Goal: Transaction & Acquisition: Obtain resource

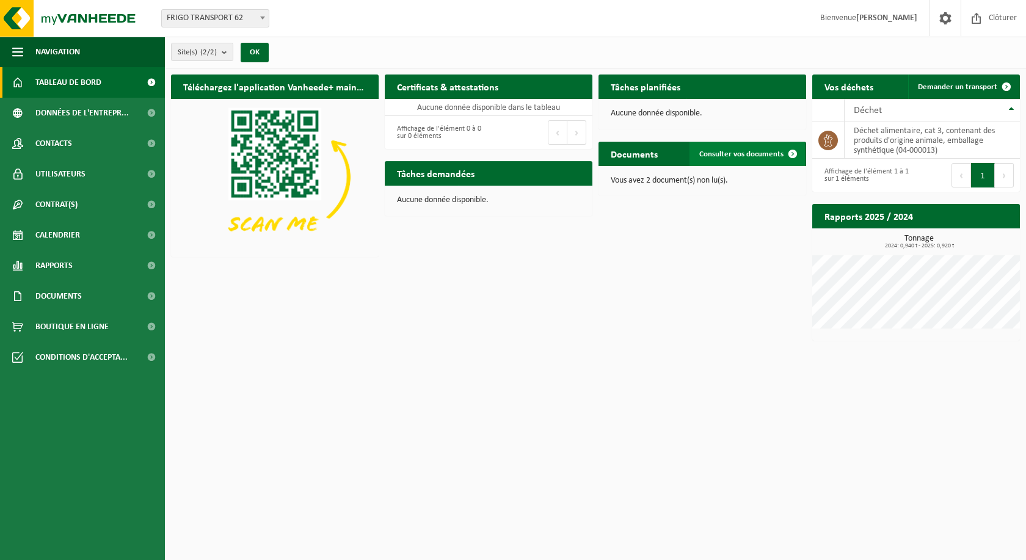
click at [737, 158] on link "Consulter vos documents" at bounding box center [747, 154] width 115 height 24
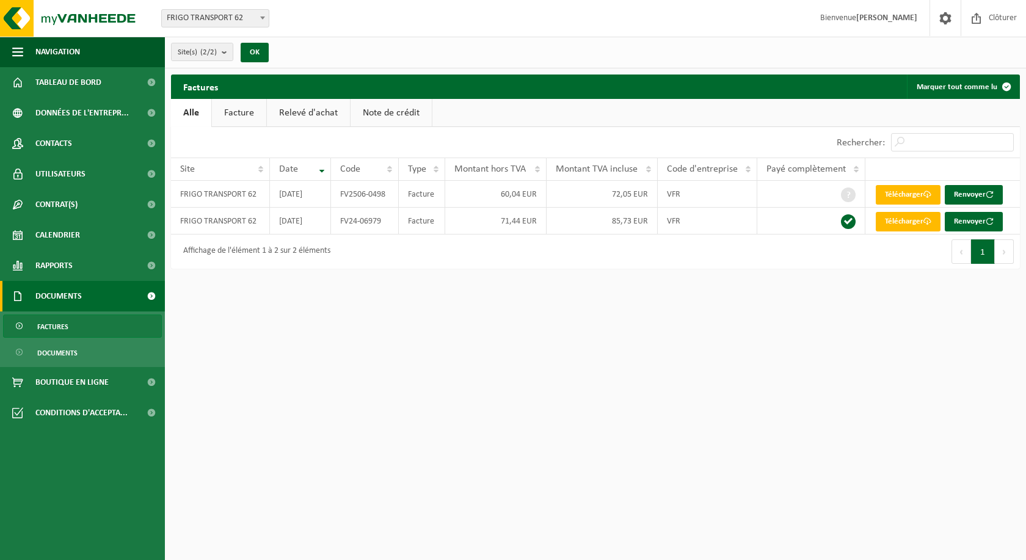
click at [228, 93] on h2 "Factures" at bounding box center [200, 87] width 59 height 24
click at [243, 108] on link "Facture" at bounding box center [239, 113] width 54 height 28
click at [98, 86] on span "Tableau de bord" at bounding box center [68, 82] width 66 height 31
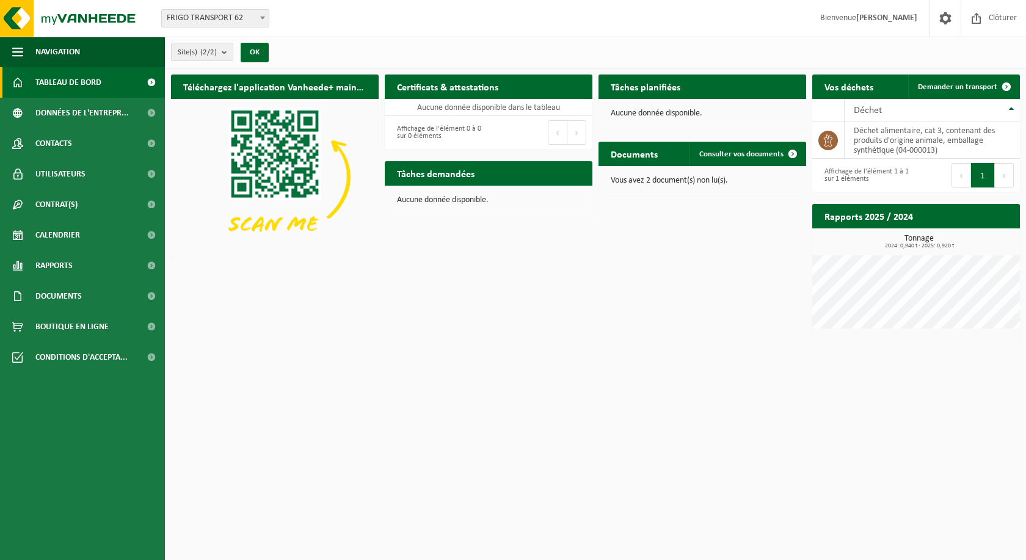
click at [879, 212] on h2 "Rapports 2025 / 2024" at bounding box center [869, 216] width 113 height 24
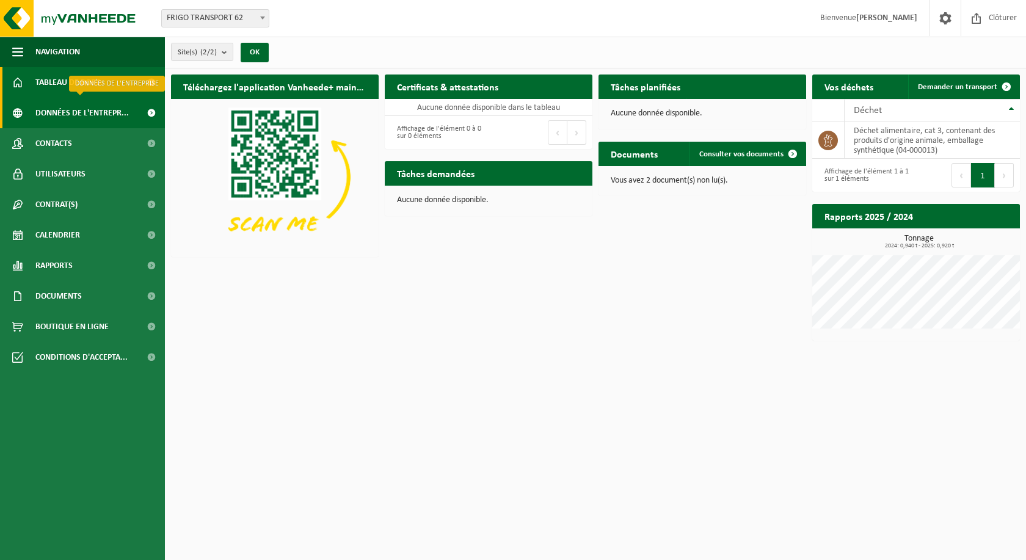
click at [91, 104] on span "Données de l'entrepr..." at bounding box center [81, 113] width 93 height 31
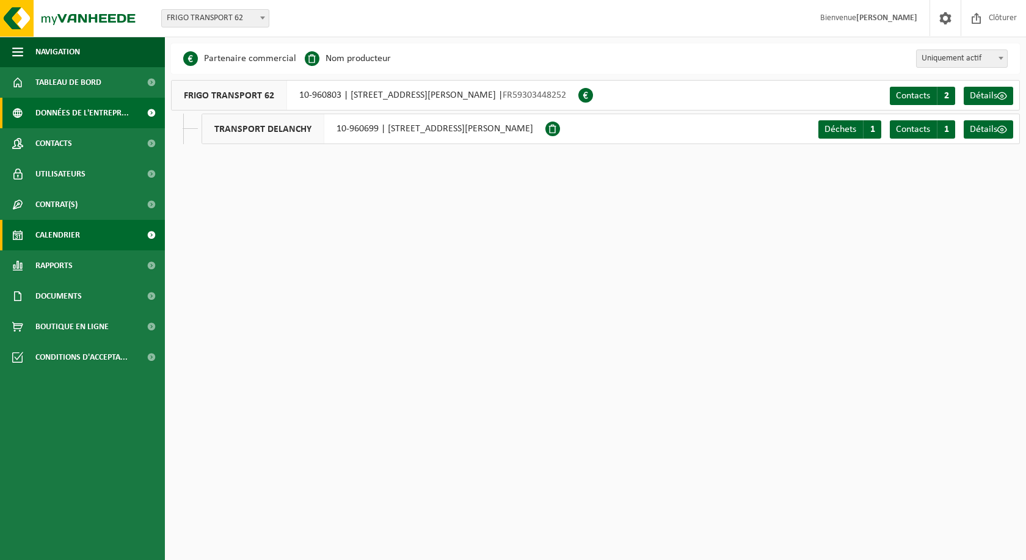
click at [88, 243] on link "Calendrier" at bounding box center [82, 235] width 165 height 31
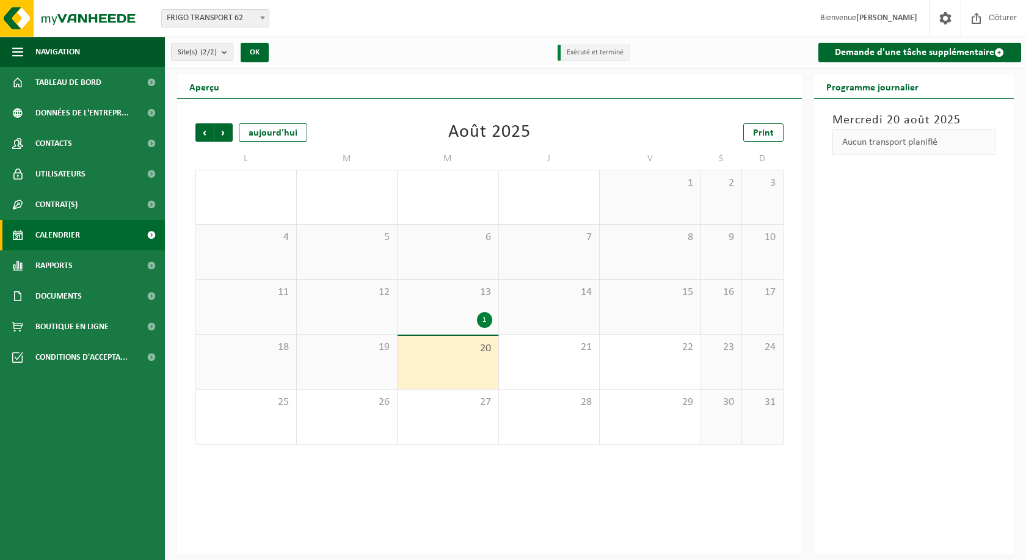
click at [478, 313] on div "1" at bounding box center [448, 320] width 89 height 16
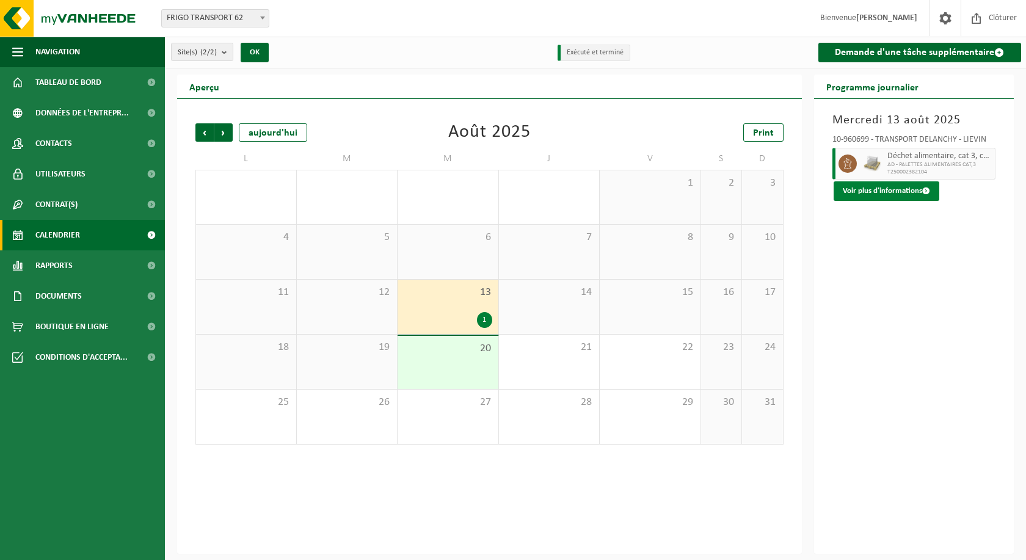
click at [899, 188] on button "Voir plus d'informations" at bounding box center [887, 191] width 106 height 20
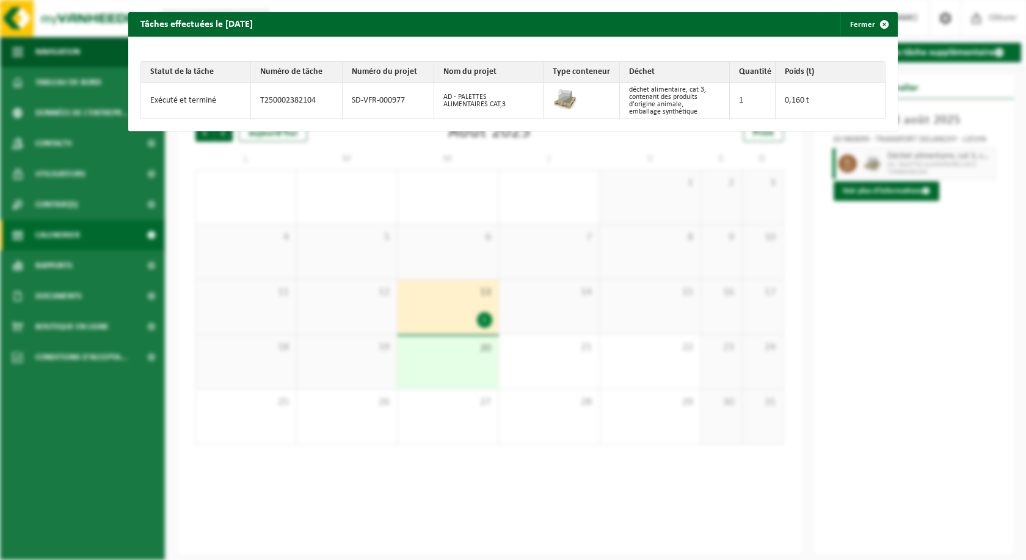
click at [197, 106] on td "Exécuté et terminé" at bounding box center [196, 100] width 110 height 35
click at [873, 23] on span "button" at bounding box center [885, 24] width 24 height 24
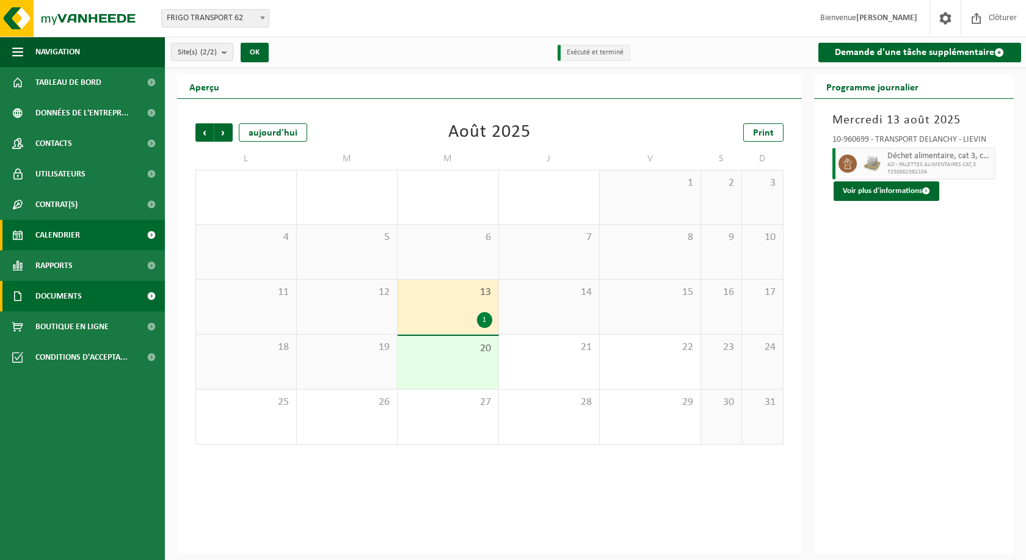
click at [81, 293] on span "Documents" at bounding box center [58, 296] width 46 height 31
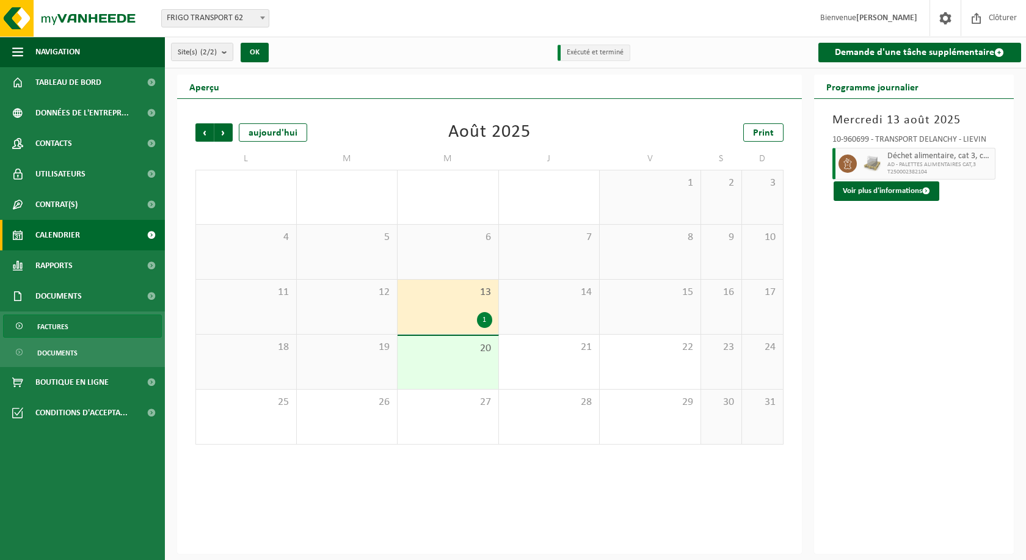
click at [89, 325] on link "Factures" at bounding box center [82, 326] width 159 height 23
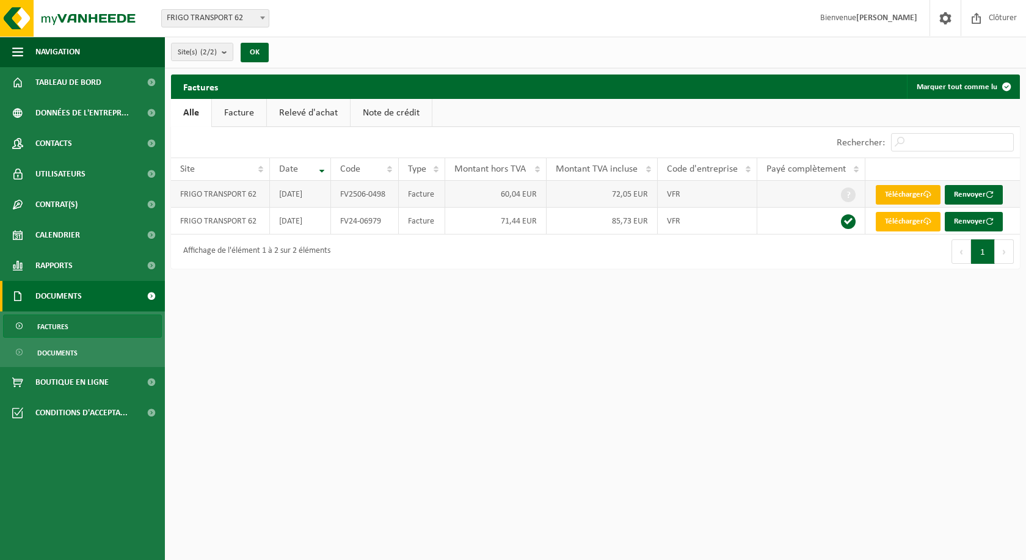
click at [914, 194] on link "Télécharger" at bounding box center [908, 195] width 65 height 20
click at [82, 230] on link "Calendrier" at bounding box center [82, 235] width 165 height 31
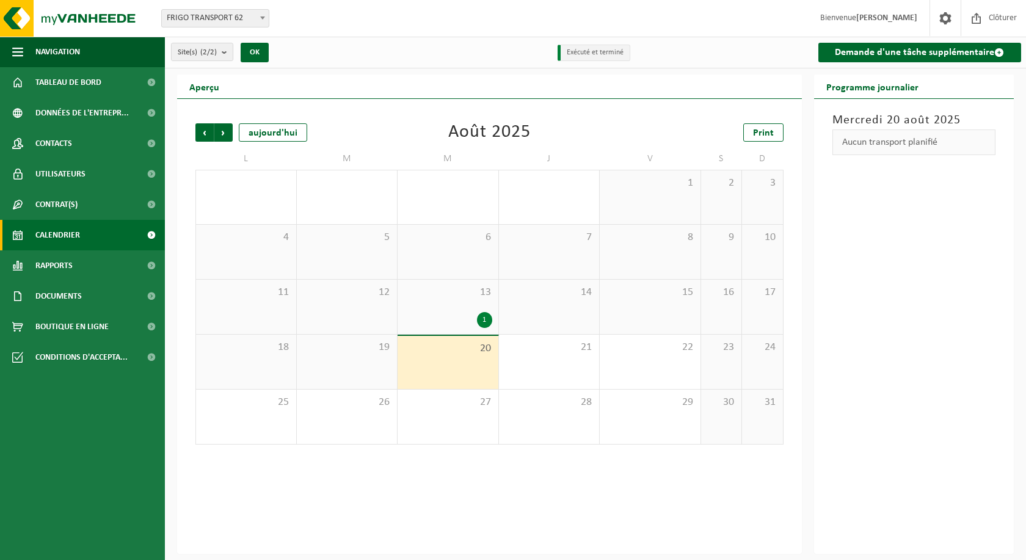
click at [488, 318] on div "1" at bounding box center [484, 320] width 15 height 16
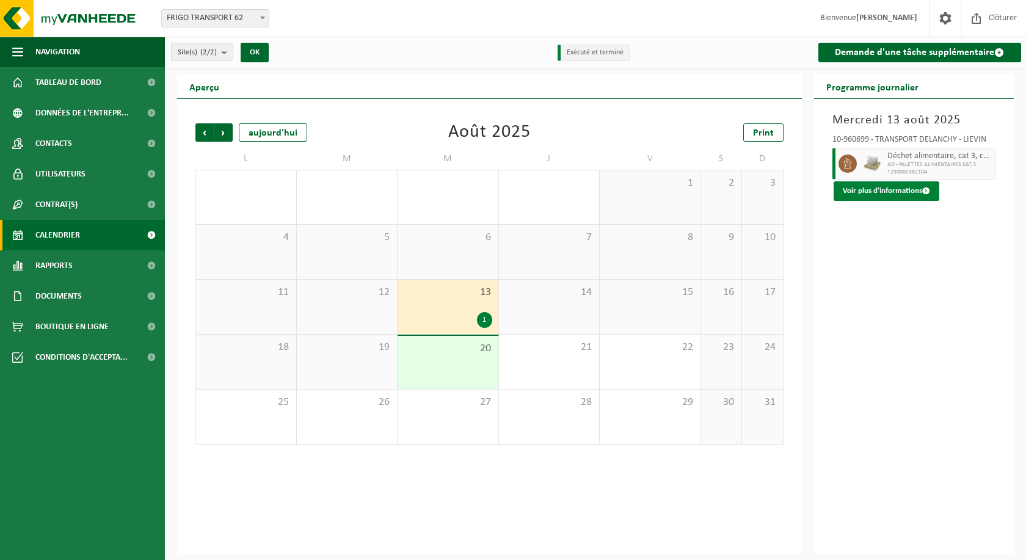
click at [865, 191] on button "Voir plus d'informations" at bounding box center [887, 191] width 106 height 20
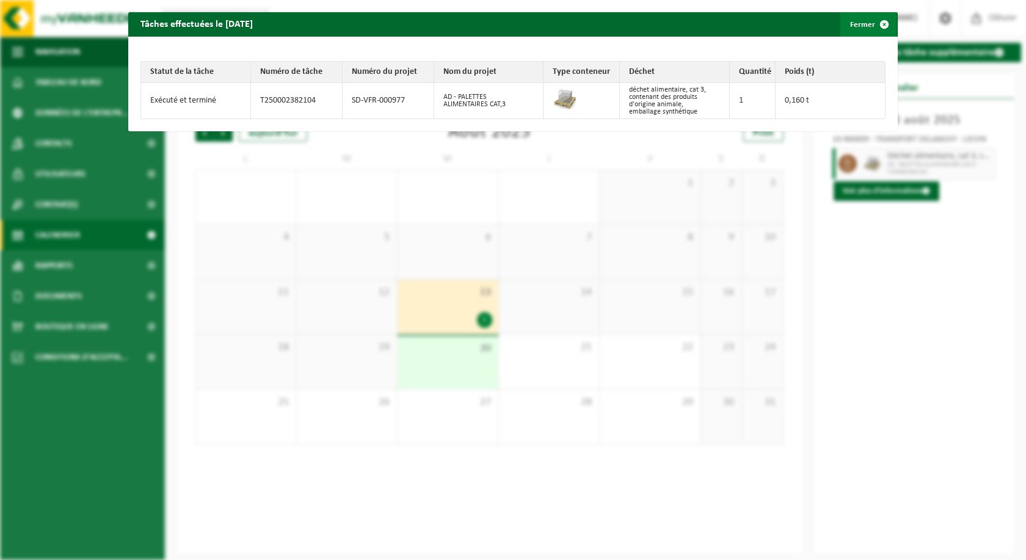
click at [863, 20] on button "Fermer" at bounding box center [869, 24] width 56 height 24
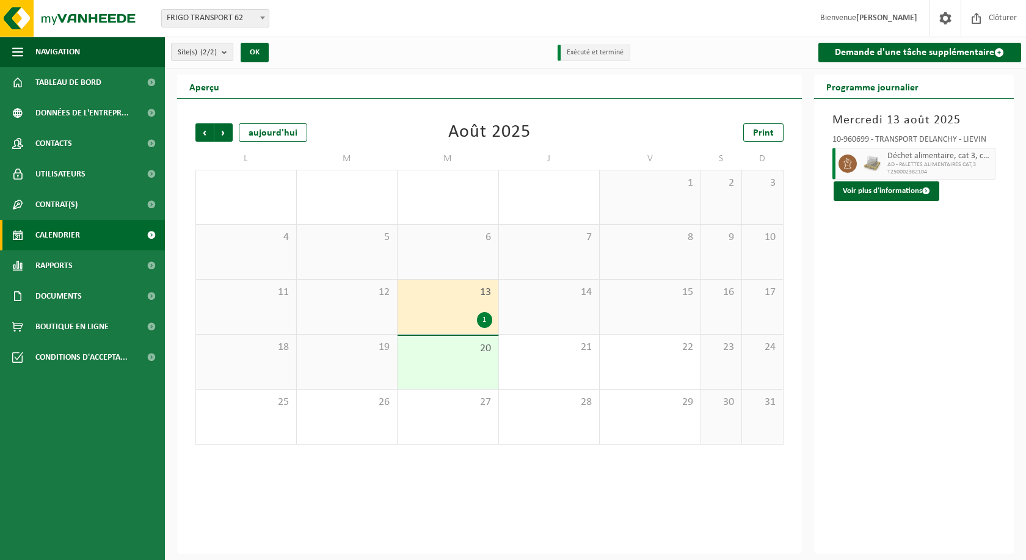
click at [480, 324] on div "1" at bounding box center [484, 320] width 15 height 16
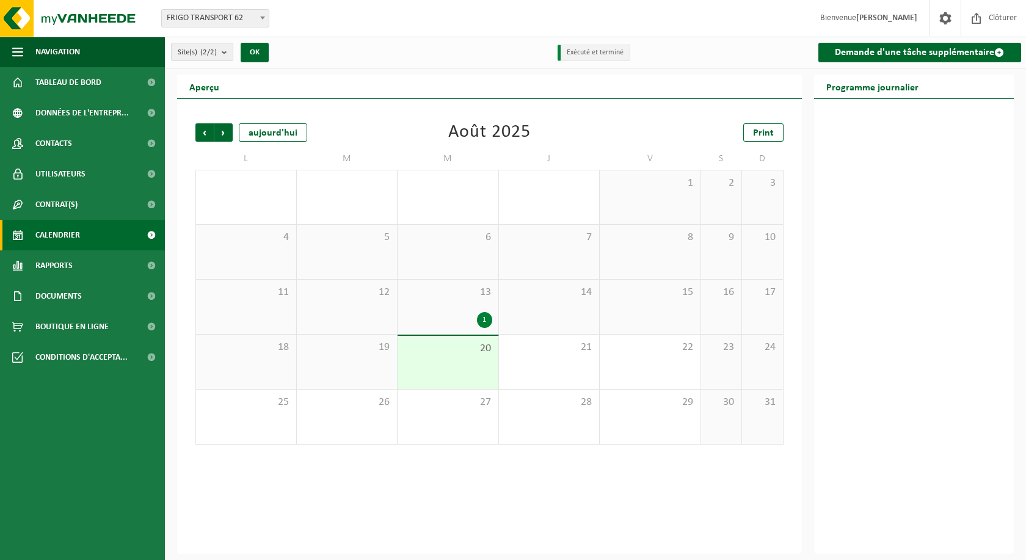
click at [480, 324] on div "1" at bounding box center [484, 320] width 15 height 16
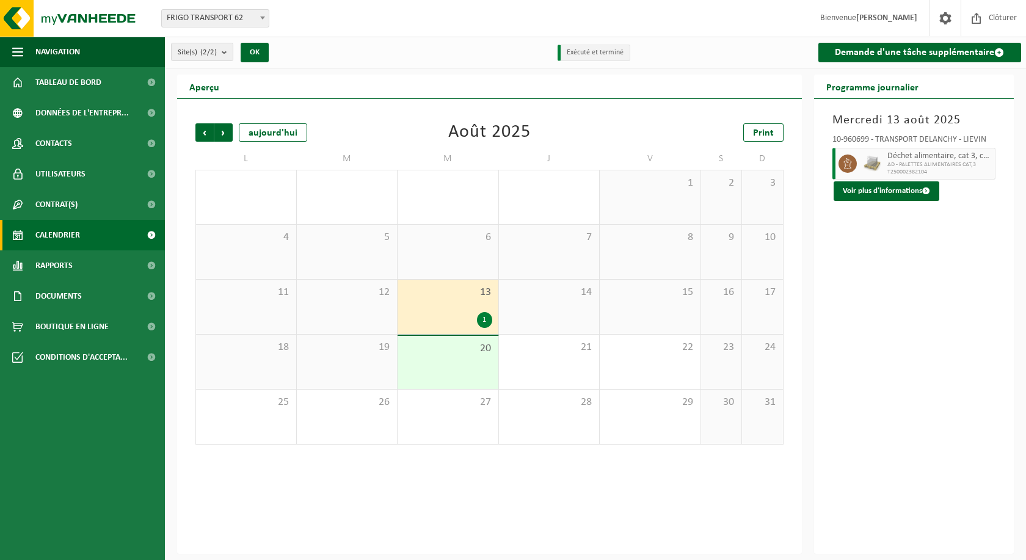
click at [888, 200] on div "Mercredi 13 août 2025 10-960699 - TRANSPORT DELANCHY - LIEVIN Déchet alimentair…" at bounding box center [914, 326] width 200 height 455
click at [888, 179] on div "10-960699 - TRANSPORT DELANCHY - LIEVIN Déchet alimentaire, cat 3, contenant de…" at bounding box center [915, 165] width 176 height 71
click at [880, 196] on button "Voir plus d'informations" at bounding box center [887, 191] width 106 height 20
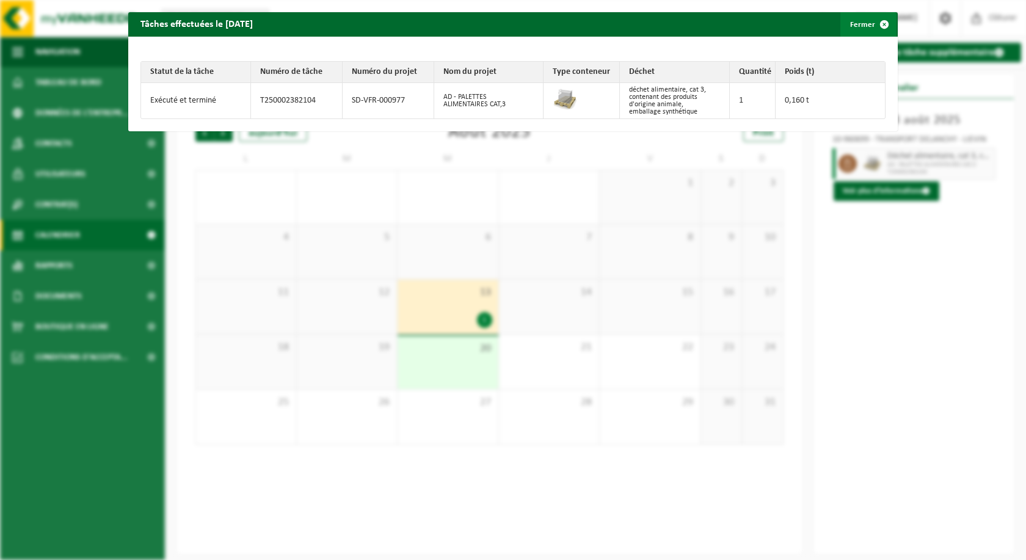
click at [843, 25] on button "Fermer" at bounding box center [869, 24] width 56 height 24
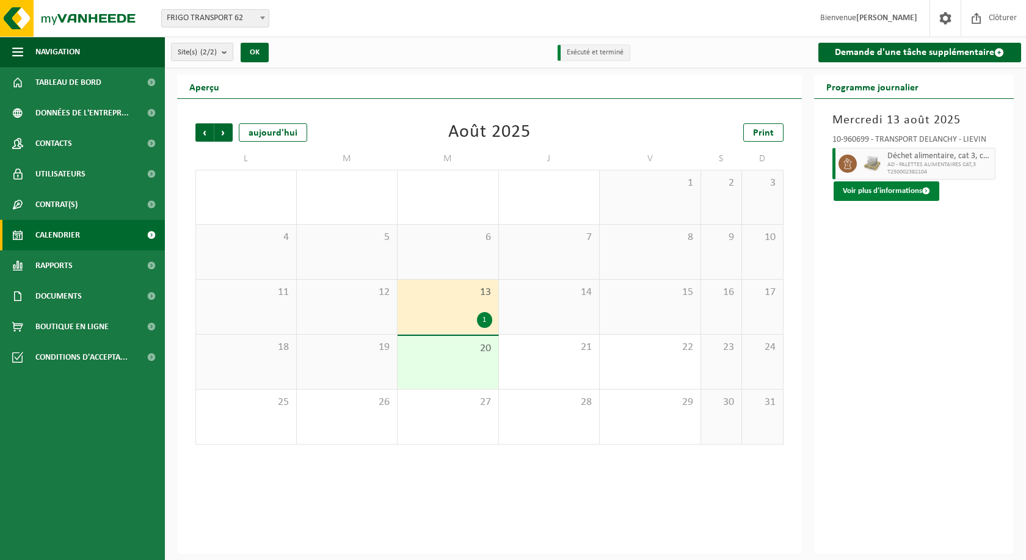
click at [889, 193] on button "Voir plus d'informations" at bounding box center [887, 191] width 106 height 20
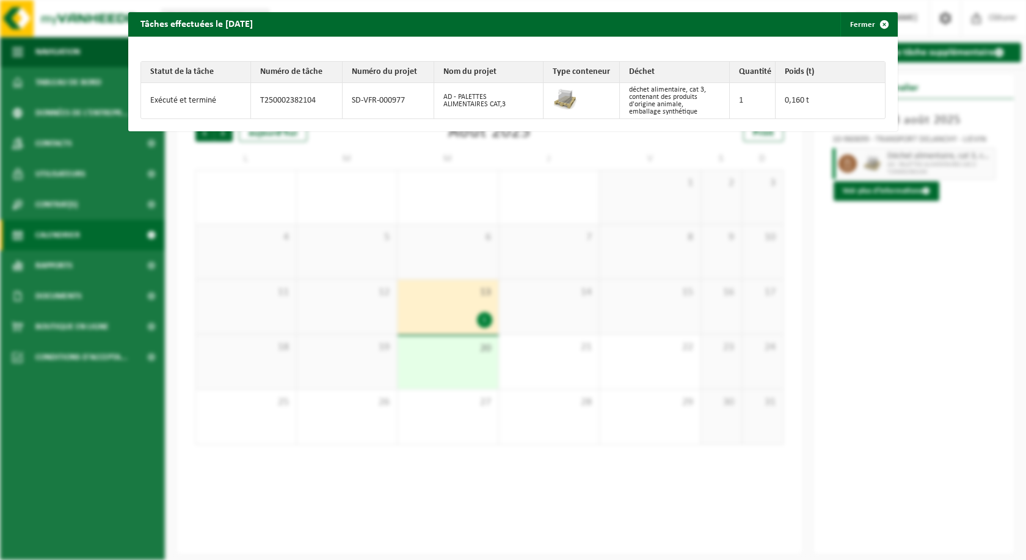
click at [747, 38] on div "Statut de la tâche Numéro de tâche Numéro du projet Nom du projet Type conteneu…" at bounding box center [513, 84] width 770 height 95
click at [854, 31] on button "Fermer" at bounding box center [869, 24] width 56 height 24
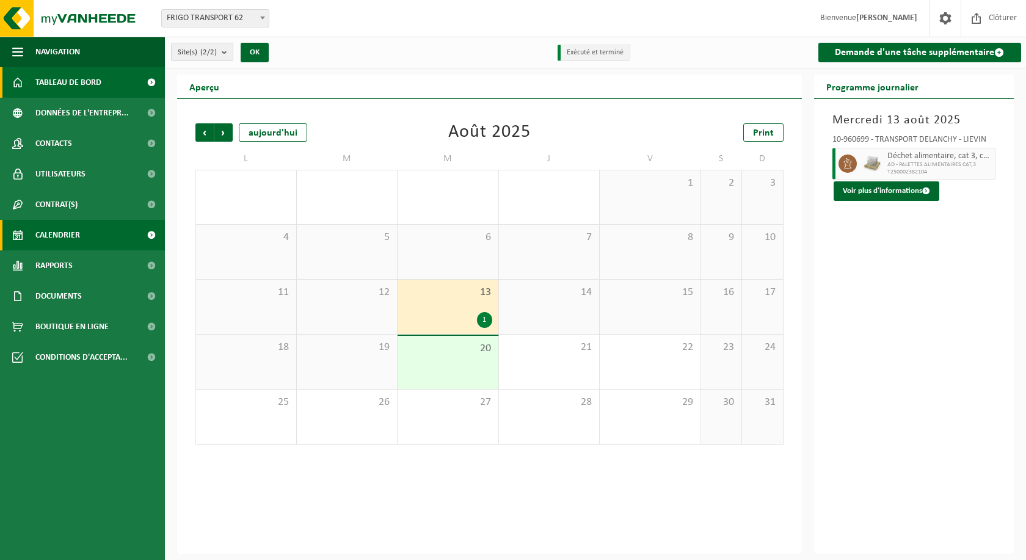
click at [68, 74] on span "Tableau de bord" at bounding box center [68, 82] width 66 height 31
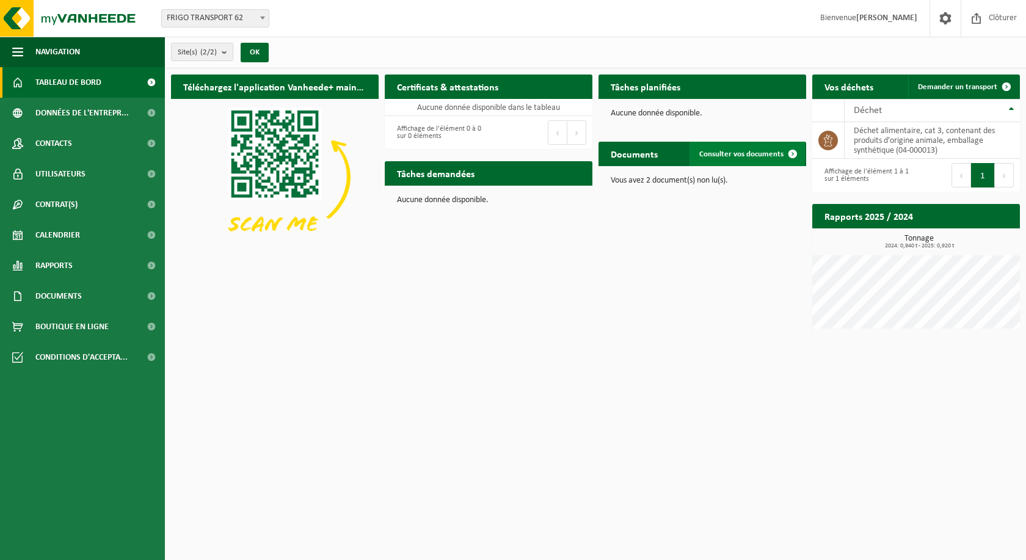
click at [764, 156] on span "Consulter vos documents" at bounding box center [742, 154] width 84 height 8
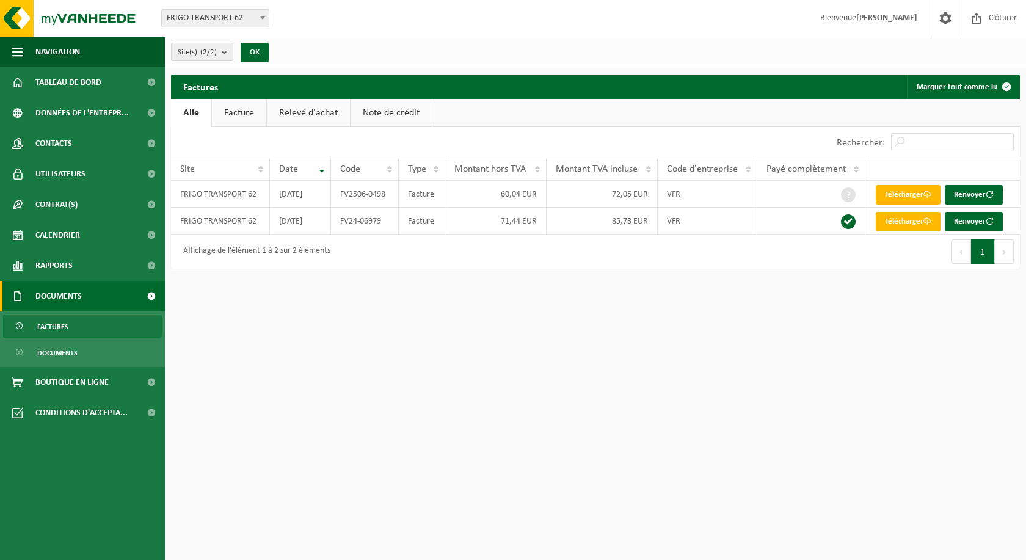
click at [247, 108] on link "Facture" at bounding box center [239, 113] width 54 height 28
click at [307, 114] on link "Relevé d'achat" at bounding box center [309, 113] width 83 height 28
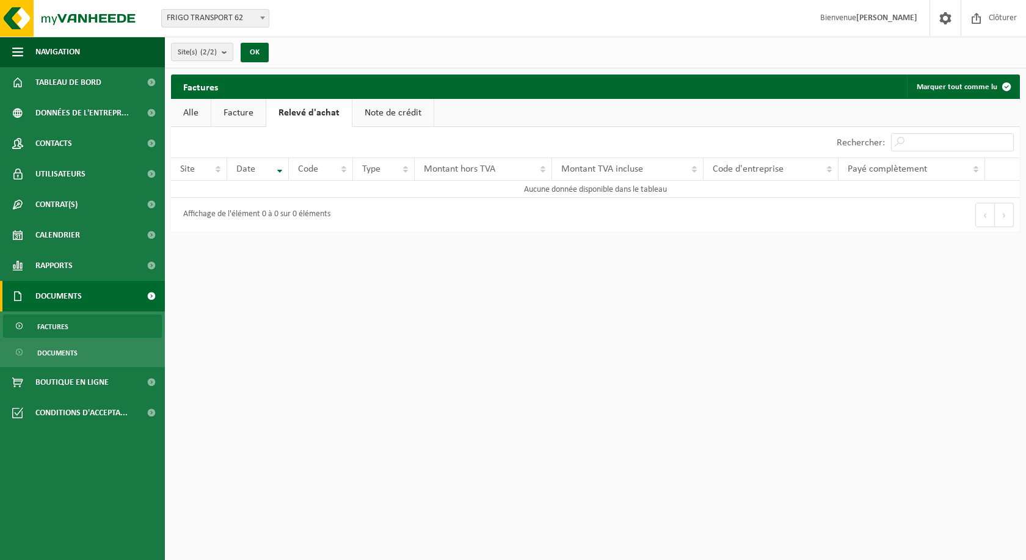
click at [414, 107] on link "Note de crédit" at bounding box center [393, 113] width 81 height 28
click at [185, 110] on link "Alle" at bounding box center [191, 113] width 40 height 28
